Goal: Task Accomplishment & Management: Complete application form

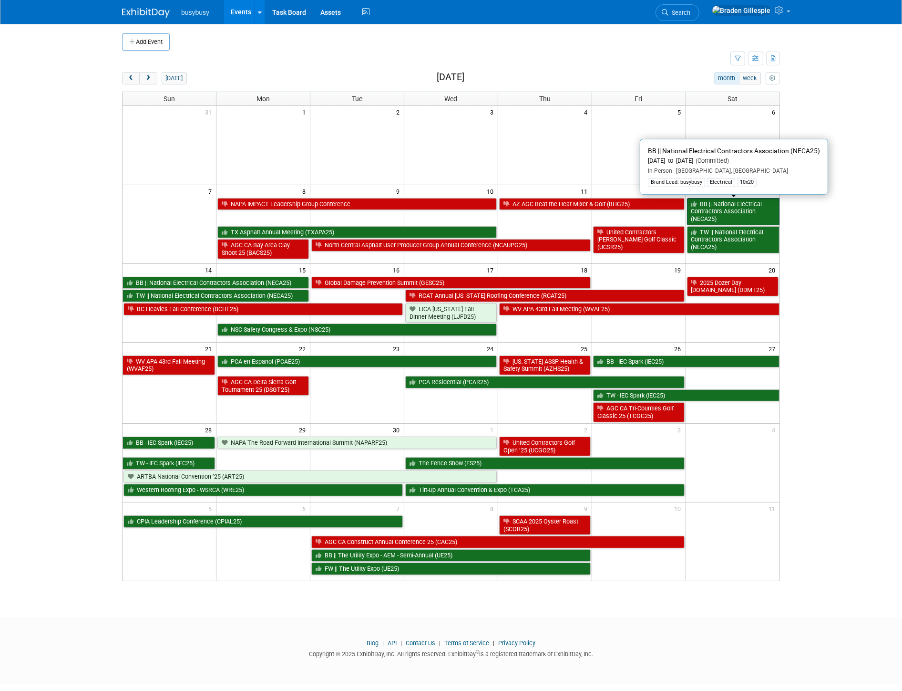
click at [723, 217] on link "BB || National Electrical Contractors Association (NECA25)" at bounding box center [733, 211] width 93 height 27
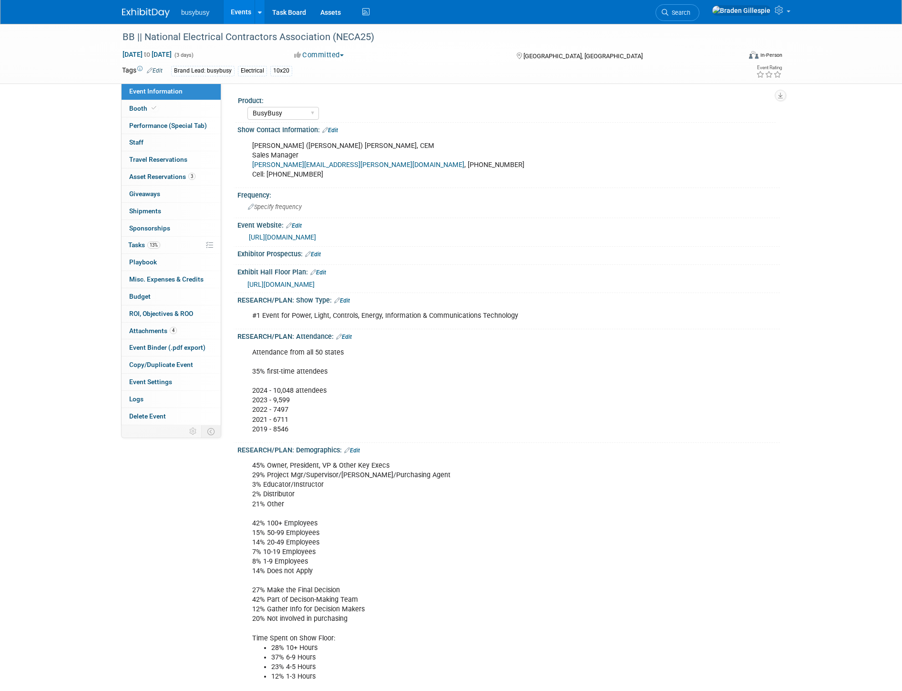
select select "BusyBusy"
click at [166, 164] on link "0 Travel Reservations 0" at bounding box center [171, 159] width 99 height 17
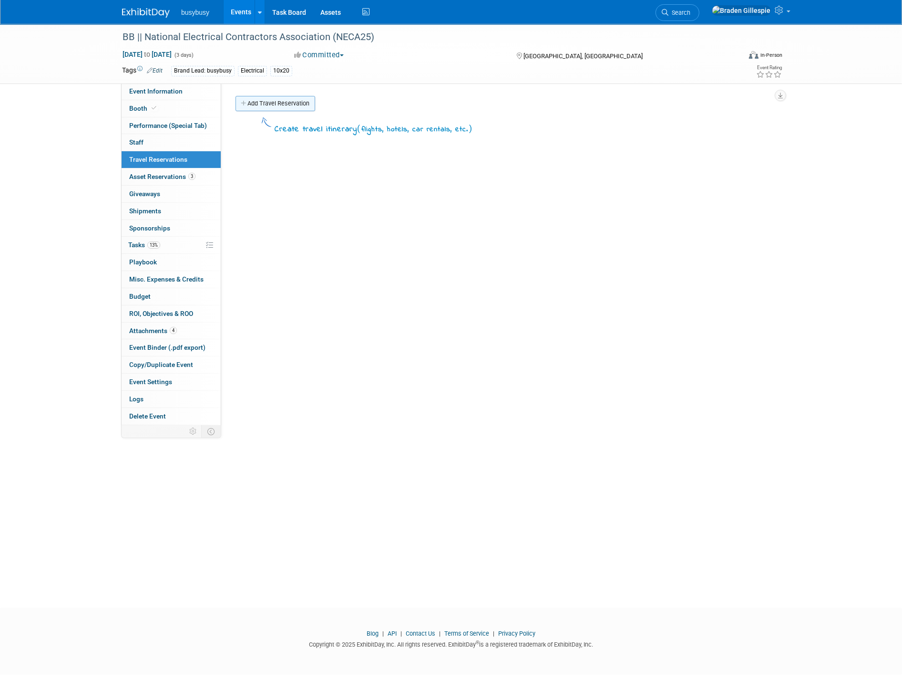
click at [270, 102] on link "Add Travel Reservation" at bounding box center [276, 103] width 80 height 15
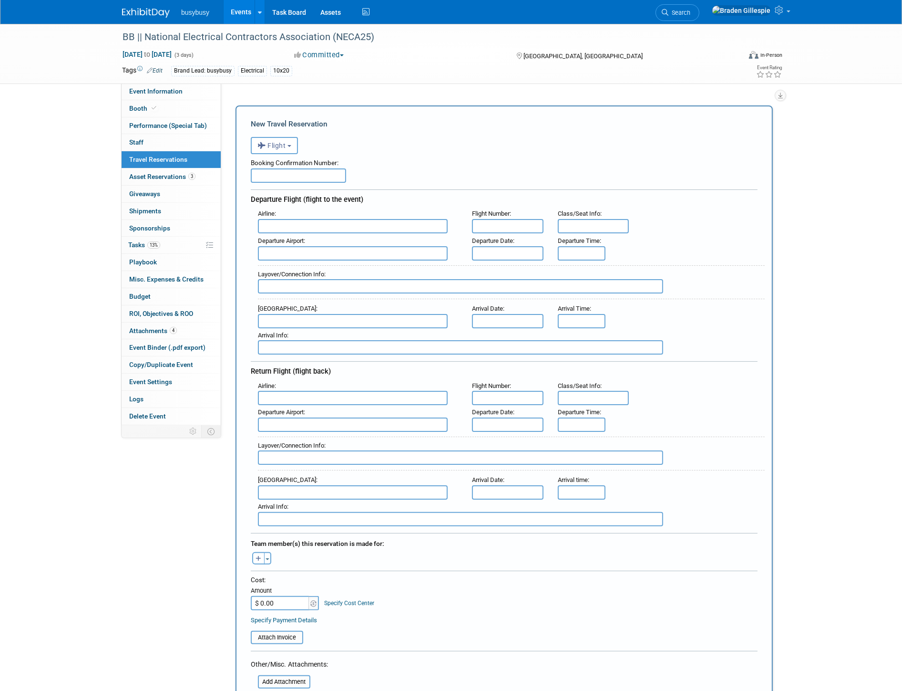
click at [295, 227] on input "text" at bounding box center [353, 226] width 190 height 14
click at [326, 234] on span "American Airlines (AAL)" at bounding box center [358, 241] width 198 height 15
type input "American Airlines (AAL)"
click at [319, 253] on input "text" at bounding box center [353, 253] width 190 height 14
type input "s"
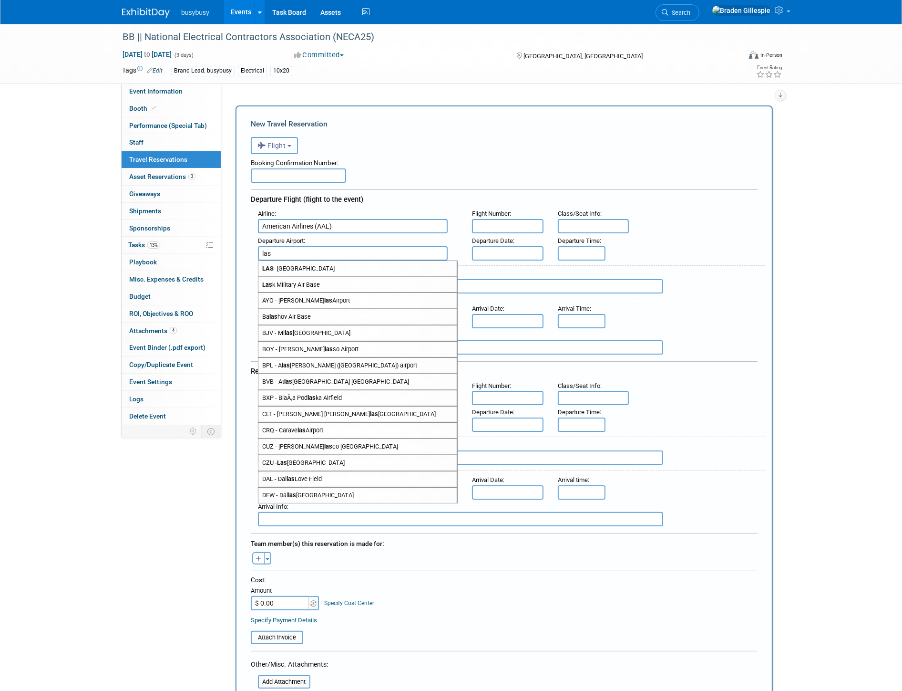
click at [313, 261] on span "LAS - [GEOGRAPHIC_DATA]" at bounding box center [358, 268] width 198 height 15
type input "LAS - [GEOGRAPHIC_DATA]"
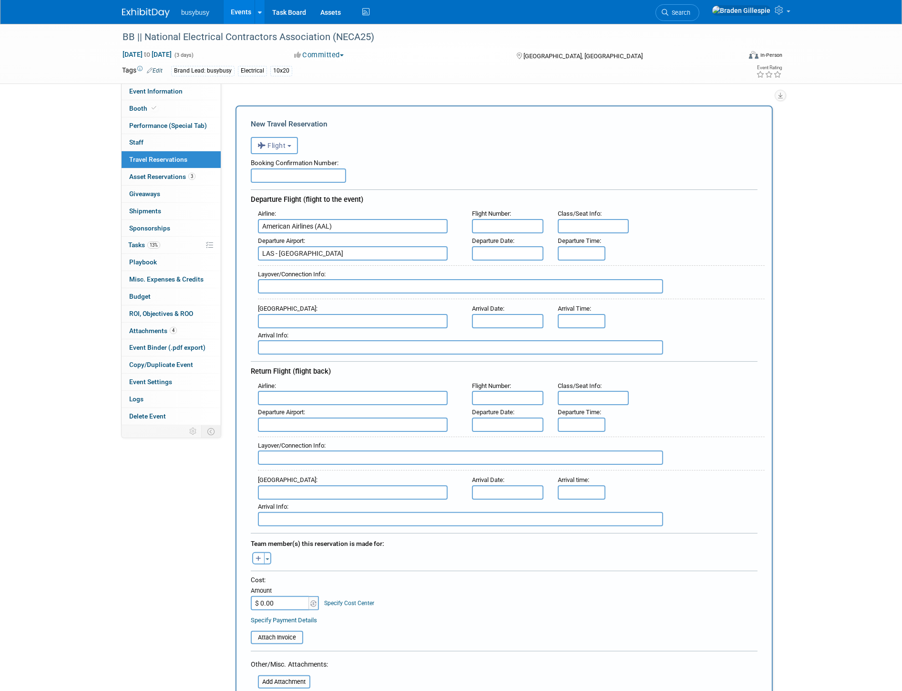
click at [301, 316] on input "text" at bounding box center [353, 321] width 190 height 14
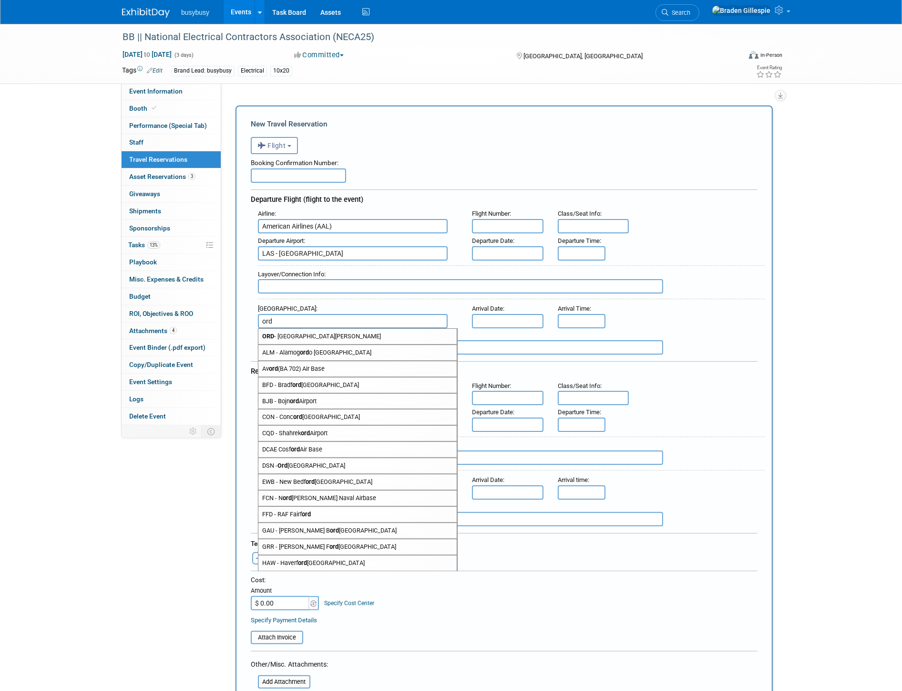
click at [298, 334] on span "ORD - [GEOGRAPHIC_DATA][PERSON_NAME]" at bounding box center [358, 336] width 198 height 15
type input "ORD - Chicago O&#39;[GEOGRAPHIC_DATA]"
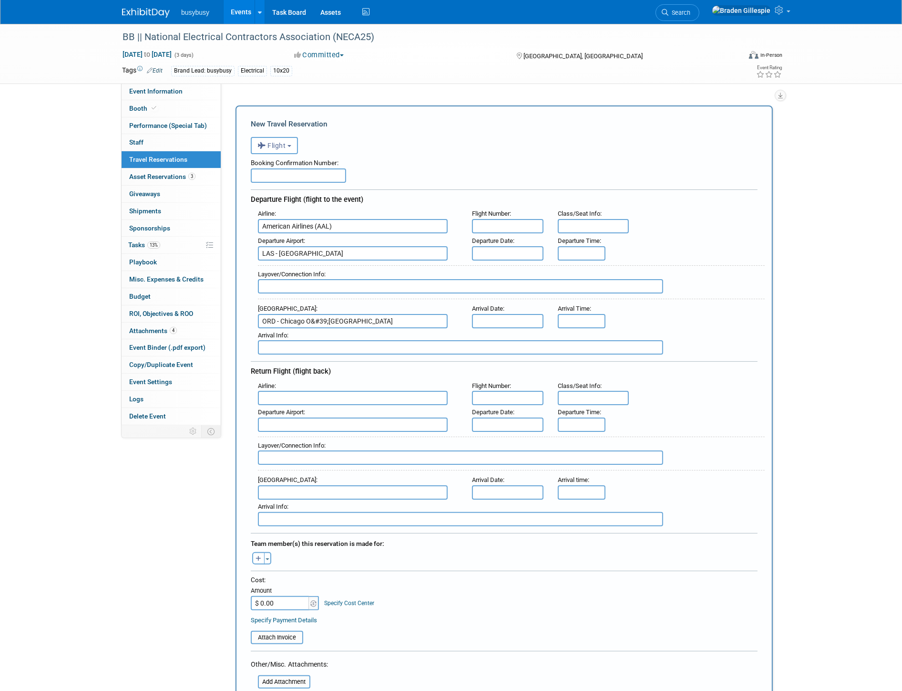
click at [380, 283] on input "text" at bounding box center [460, 286] width 405 height 14
type input "Nonstop"
click at [325, 178] on input "text" at bounding box center [298, 175] width 95 height 14
paste input "LNDJCA"
type input "LNDJCA"
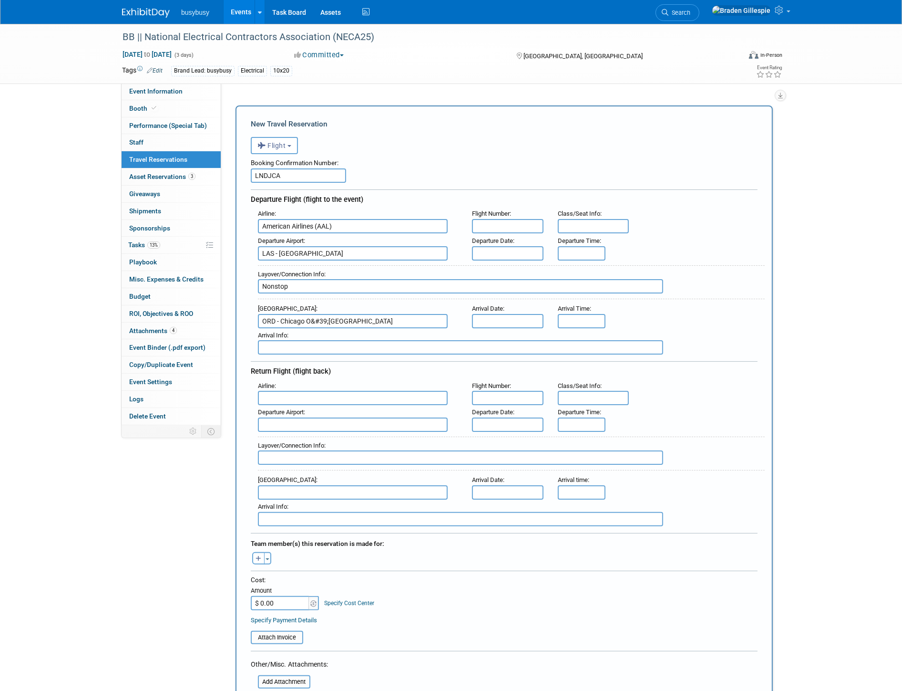
click at [285, 596] on input "$ 0.00" at bounding box center [281, 603] width 60 height 14
type input "$ 637.92"
click at [269, 552] on button "Toggle Dropdown" at bounding box center [267, 558] width 7 height 12
click at [328, 549] on div "[PERSON_NAME] remove [PERSON_NAME] remove [PERSON_NAME] remove" at bounding box center [504, 556] width 521 height 15
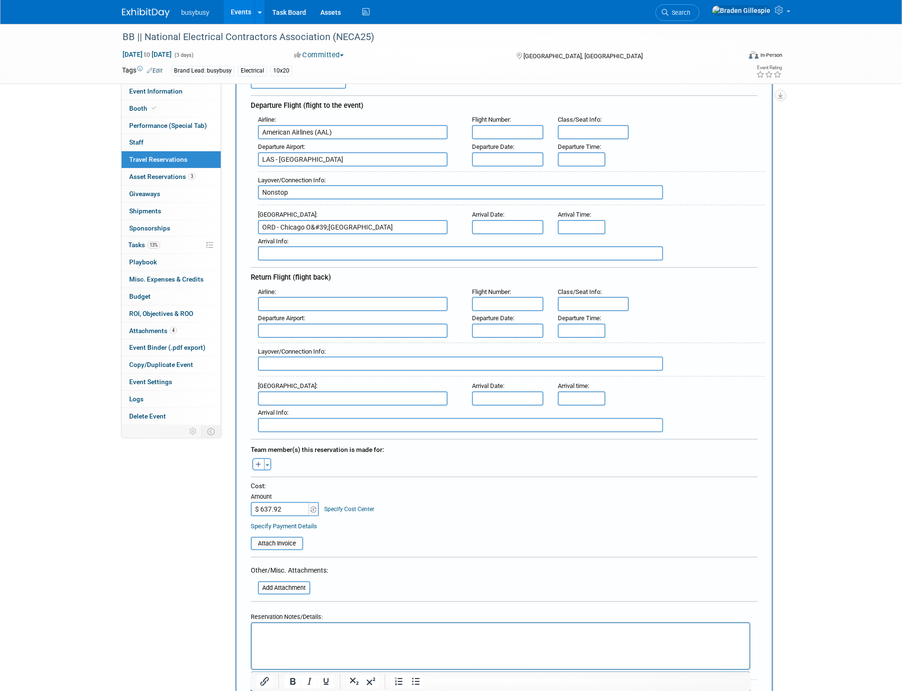
scroll to position [106, 0]
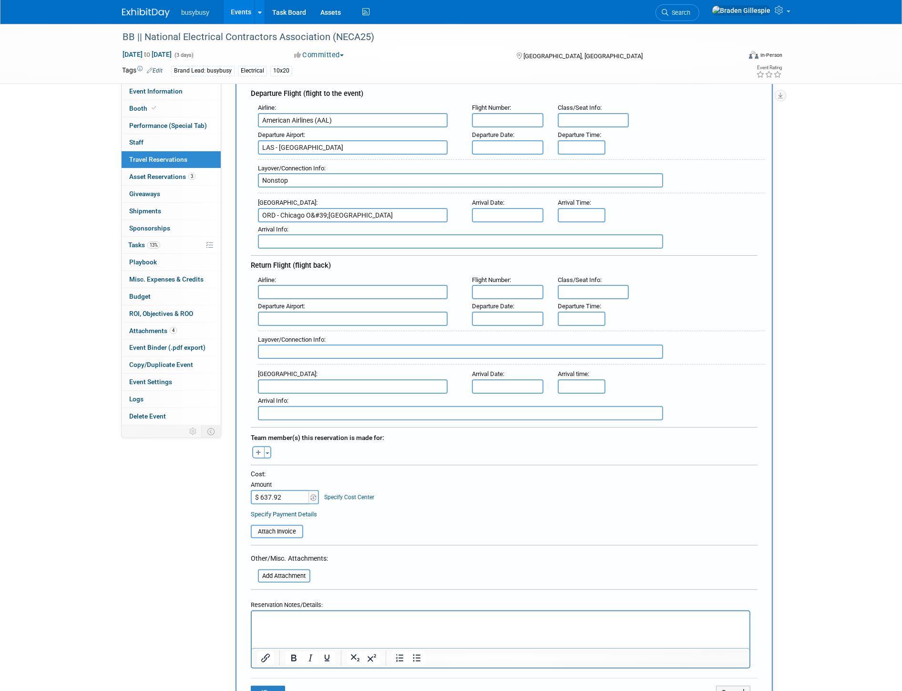
click at [582, 120] on input "text" at bounding box center [594, 120] width 72 height 14
type input "25F, 25D, 26F, 26D"
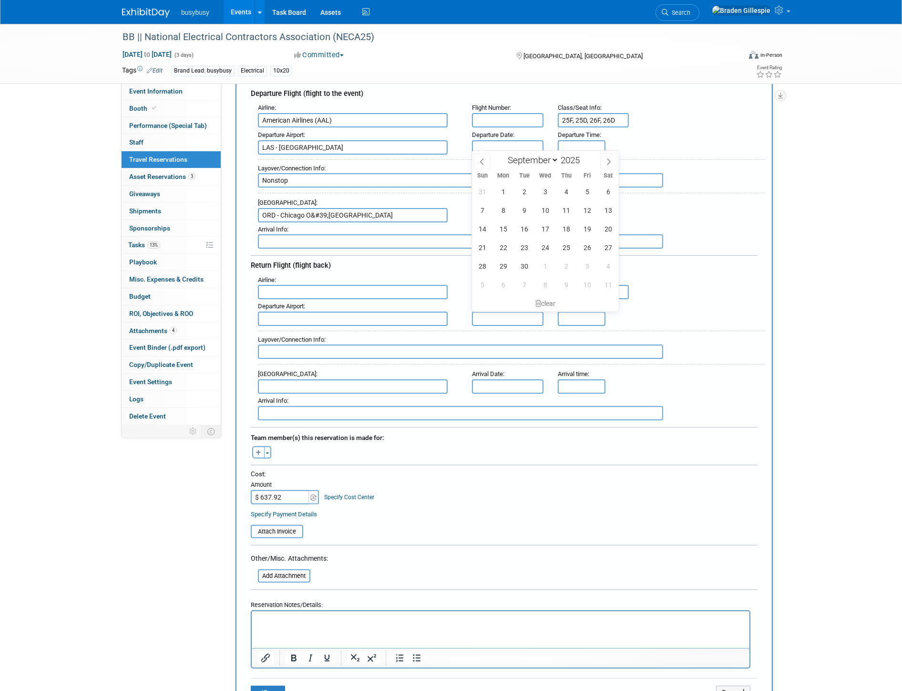
click at [520, 141] on input "text" at bounding box center [508, 147] width 72 height 14
click at [587, 209] on span "12" at bounding box center [587, 210] width 19 height 19
type input "[DATE]"
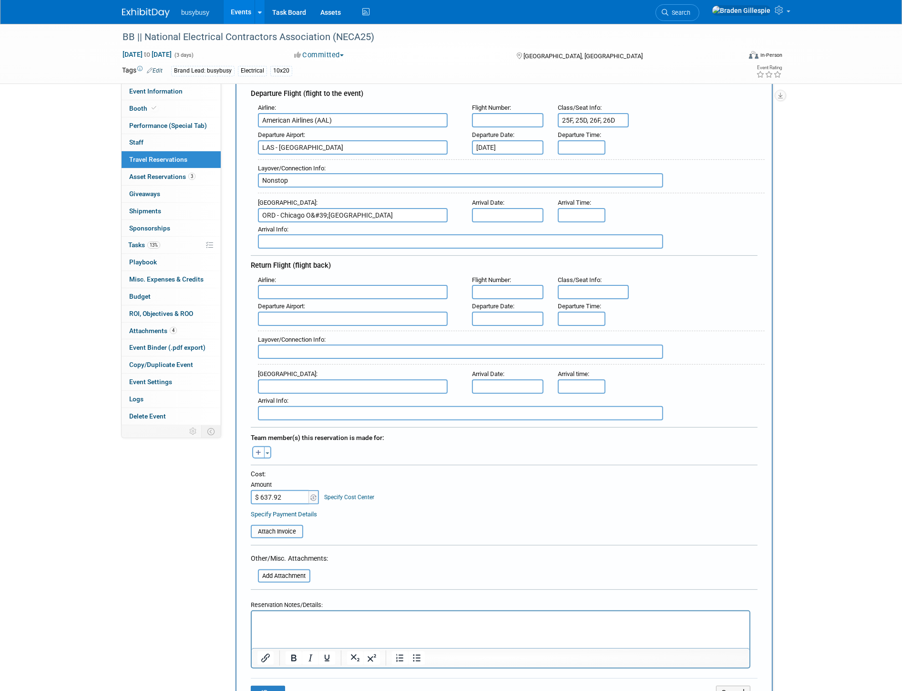
click at [526, 121] on input "text" at bounding box center [508, 120] width 72 height 14
type input "2447"
click at [612, 135] on div "Departure Airport : [GEOGRAPHIC_DATA] Departure Date : [DATE] Departure Time :" at bounding box center [508, 141] width 514 height 27
click at [592, 144] on input "8:00 AM" at bounding box center [582, 147] width 48 height 14
drag, startPoint x: 592, startPoint y: 144, endPoint x: 504, endPoint y: 145, distance: 87.8
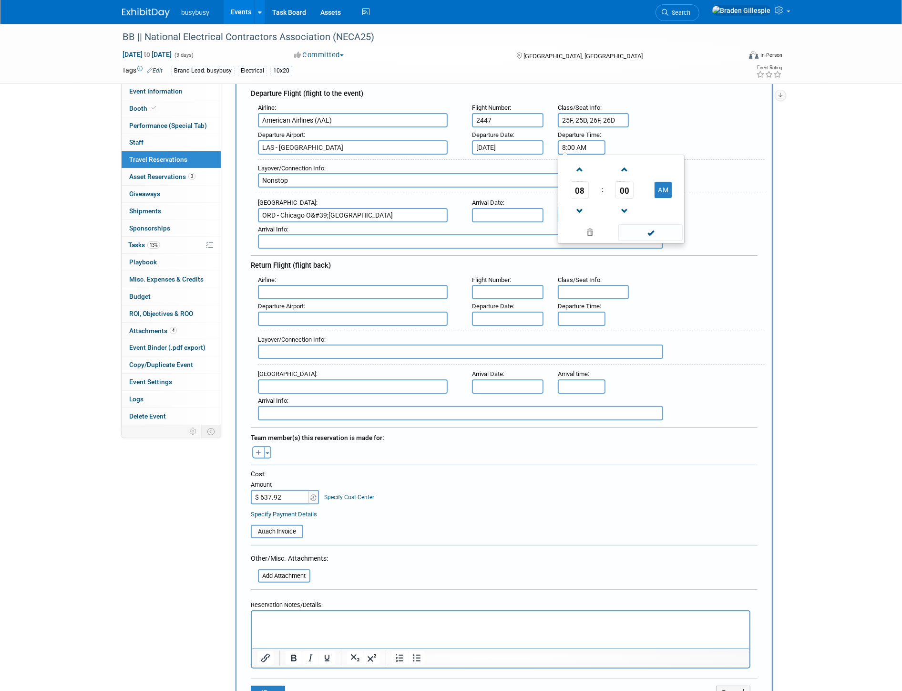
click at [504, 148] on div "Departure Airport : [GEOGRAPHIC_DATA] Departure Date : [DATE] Departure Time : …" at bounding box center [508, 141] width 514 height 27
type input "3:38 PM"
click at [596, 211] on input "8:00 AM" at bounding box center [582, 215] width 48 height 14
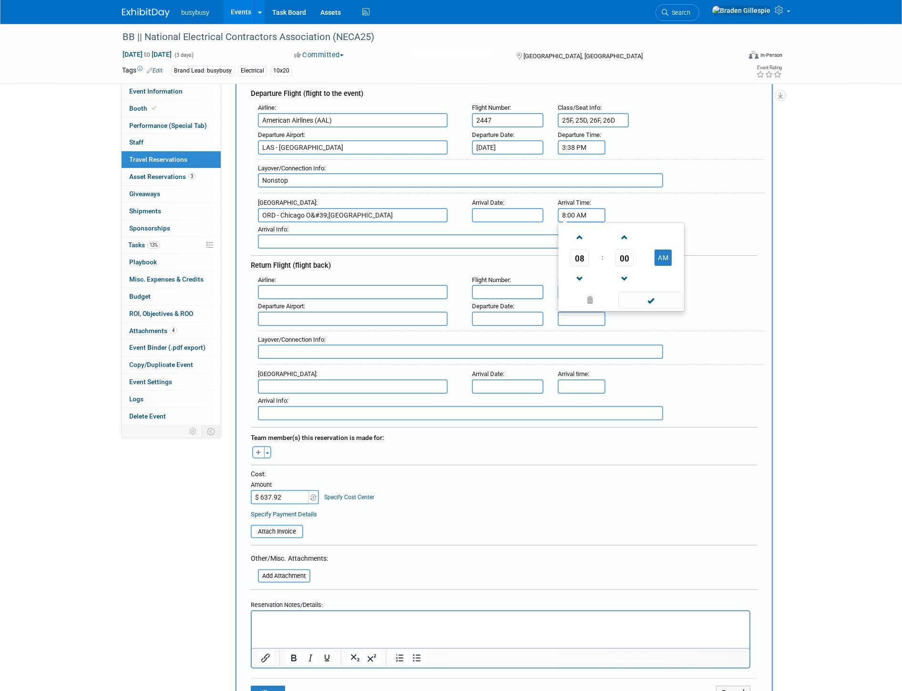
click at [536, 213] on div "Arrival Airport : ORD - Chicago O&#39;[GEOGRAPHIC_DATA] Arrival Date : Arrival …" at bounding box center [508, 209] width 514 height 27
type input "9:29 PM"
click at [536, 212] on input "text" at bounding box center [508, 215] width 72 height 14
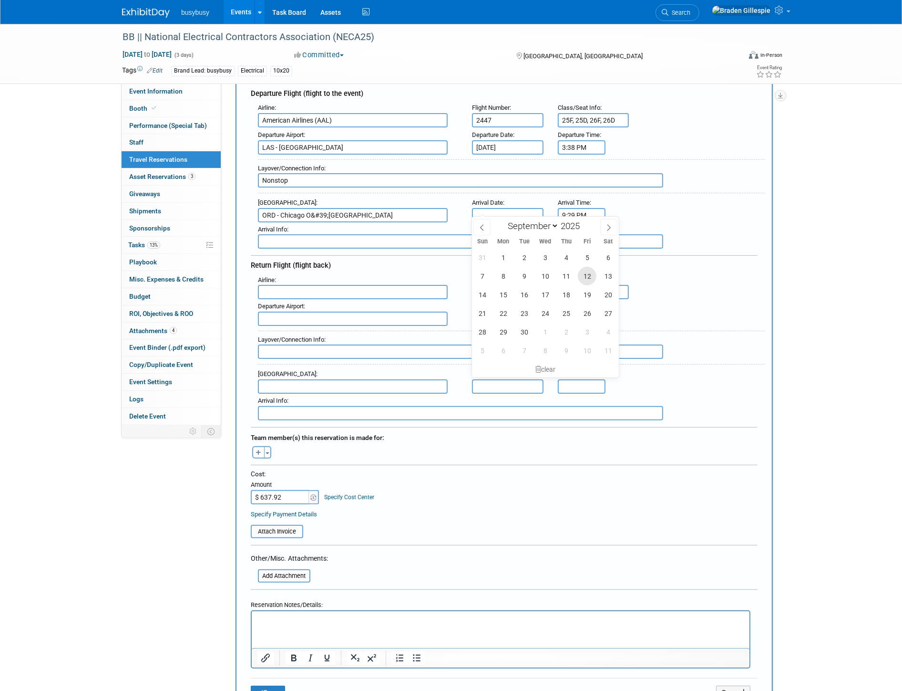
drag, startPoint x: 583, startPoint y: 277, endPoint x: 578, endPoint y: 276, distance: 5.3
click at [584, 277] on span "12" at bounding box center [587, 276] width 19 height 19
type input "[DATE]"
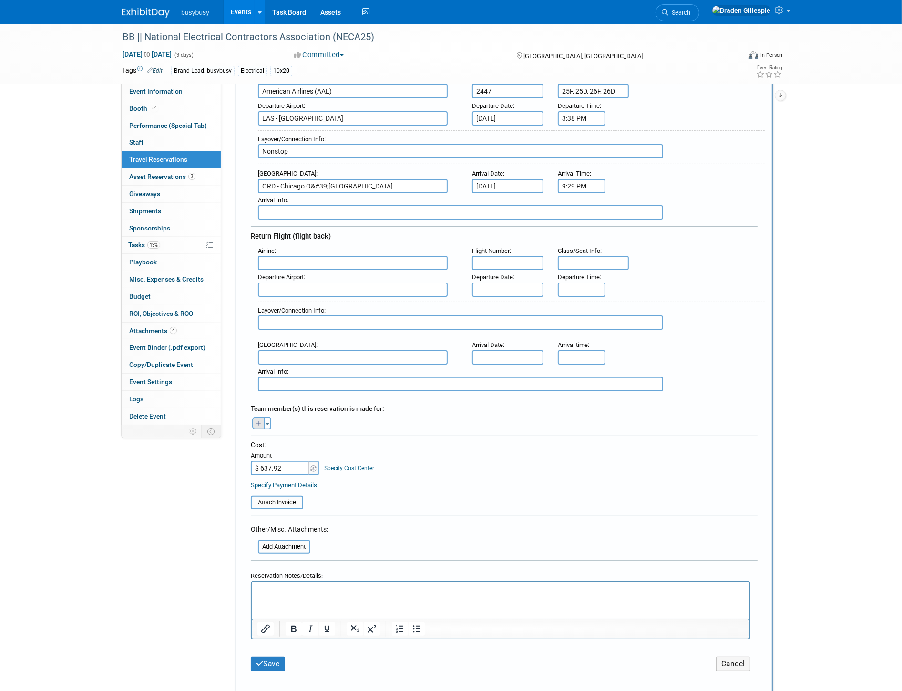
scroll to position [159, 0]
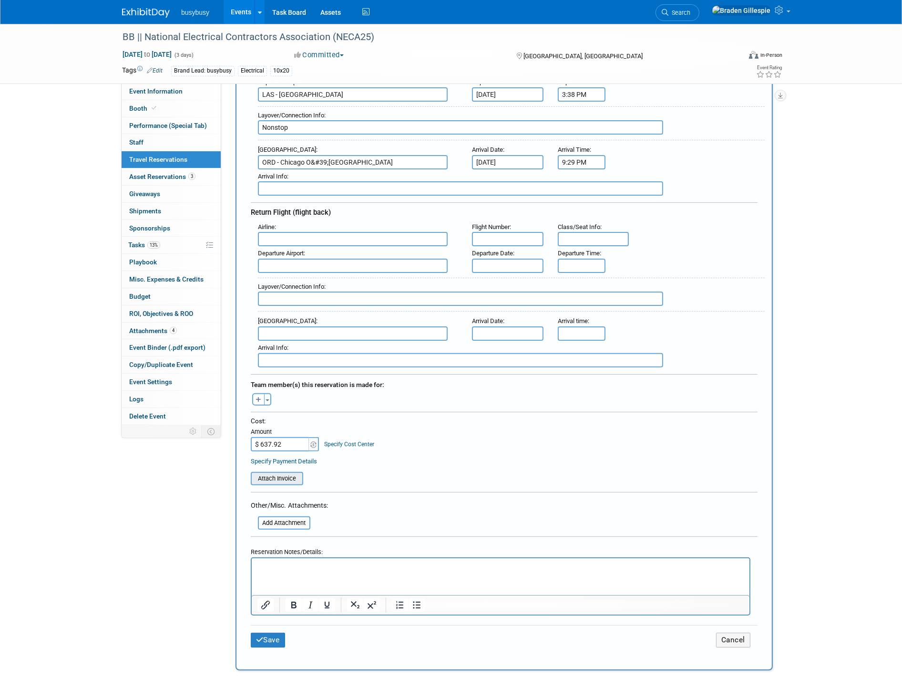
click at [279, 473] on input "file" at bounding box center [246, 478] width 114 height 11
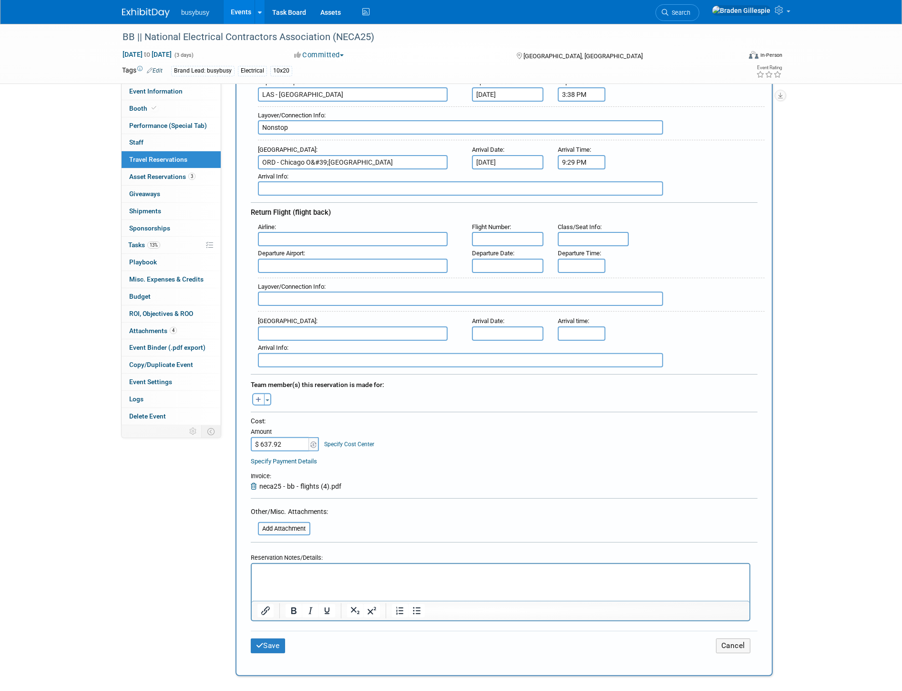
click at [287, 577] on html at bounding box center [500, 570] width 498 height 14
click at [277, 638] on button "Save" at bounding box center [268, 645] width 34 height 15
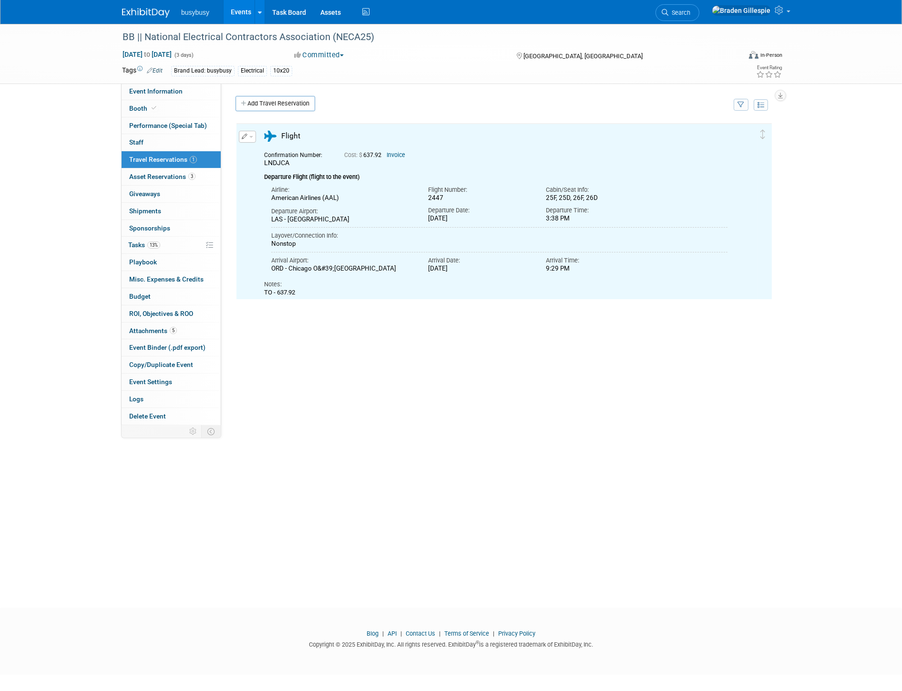
scroll to position [0, 0]
